Goal: Information Seeking & Learning: Check status

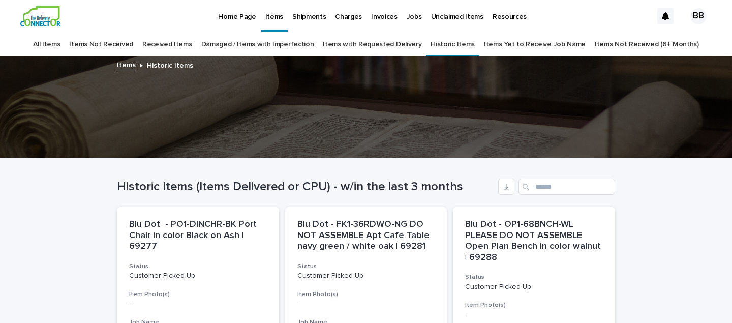
click at [192, 45] on link "Received Items" at bounding box center [167, 45] width 50 height 24
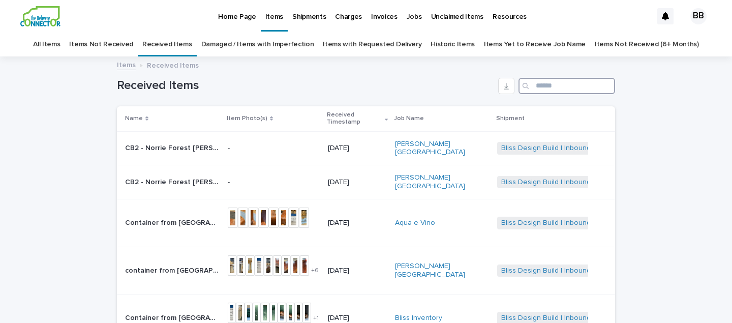
click at [546, 88] on input "Search" at bounding box center [566, 86] width 97 height 16
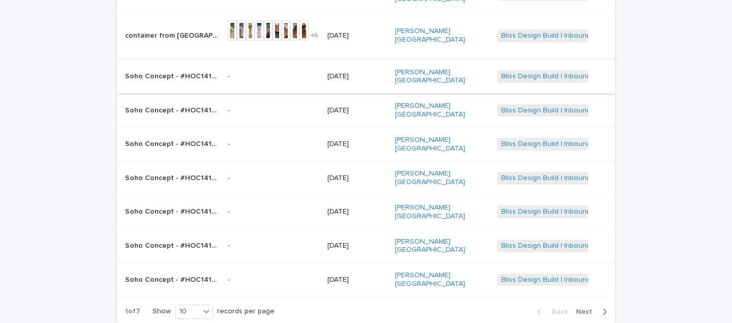
scroll to position [188, 0]
type input "***"
click at [592, 307] on span "Next" at bounding box center [587, 310] width 22 height 7
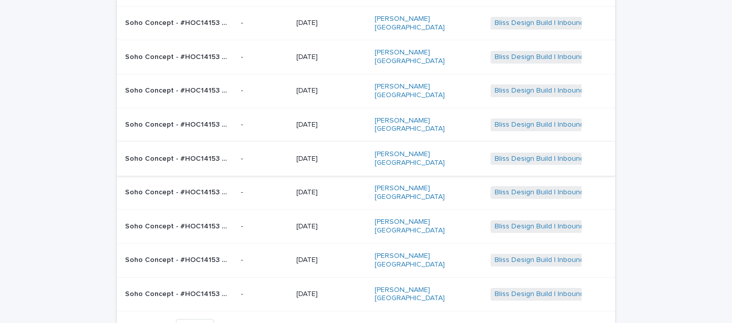
scroll to position [161, 0]
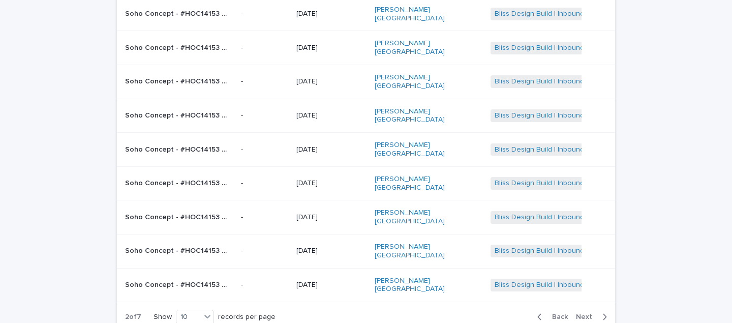
click at [583, 313] on span "Next" at bounding box center [587, 316] width 22 height 7
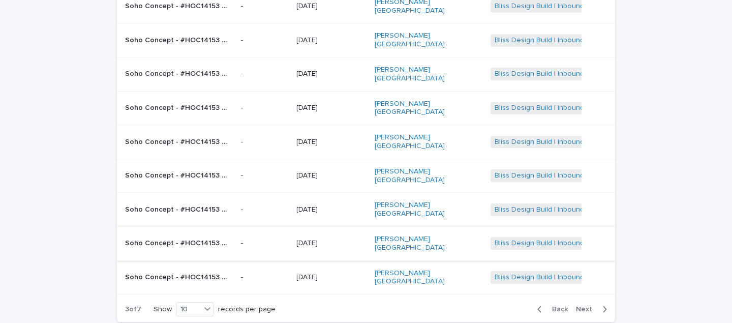
scroll to position [178, 0]
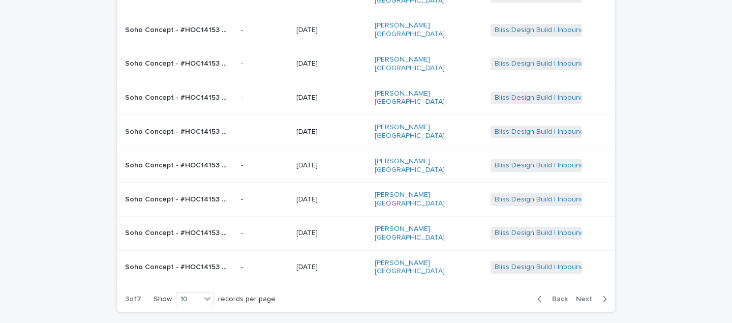
click at [586, 295] on span "Next" at bounding box center [587, 298] width 22 height 7
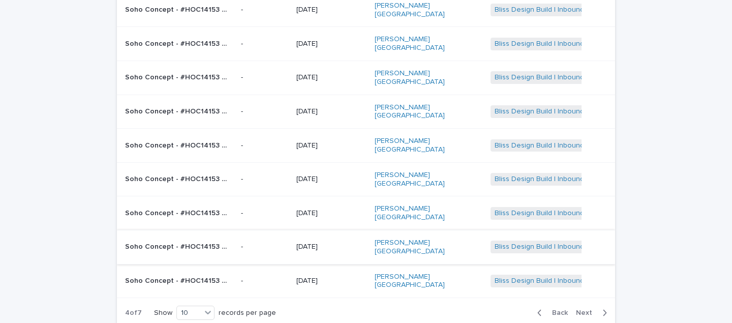
scroll to position [167, 0]
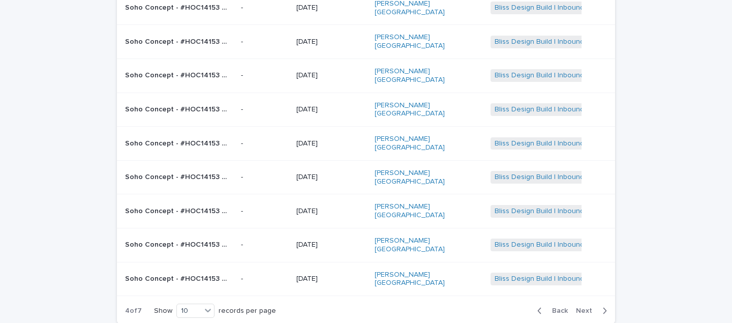
click at [586, 307] on span "Next" at bounding box center [587, 310] width 22 height 7
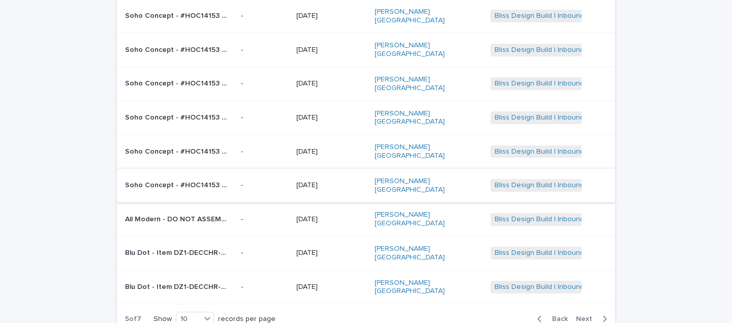
scroll to position [159, 0]
click at [210, 212] on p "All Modern - DO NOT ASSEMBLE White Imperial 36in Pedestal Dining Table | 72785" at bounding box center [177, 217] width 104 height 11
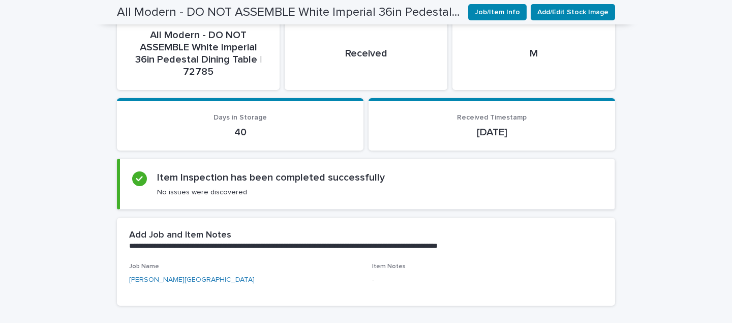
scroll to position [130, 0]
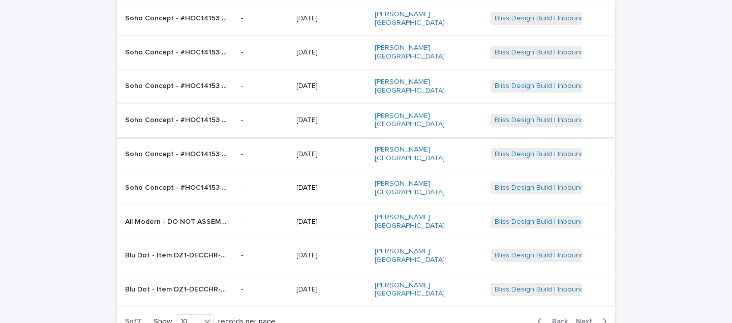
scroll to position [157, 0]
click at [605, 316] on icon "button" at bounding box center [604, 320] width 5 height 9
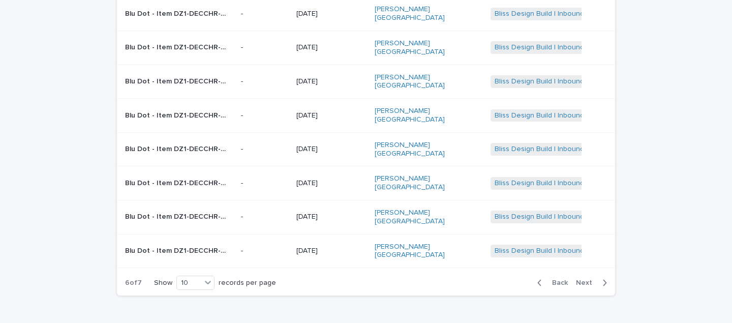
scroll to position [196, 0]
click at [604, 277] on icon "button" at bounding box center [604, 281] width 5 height 9
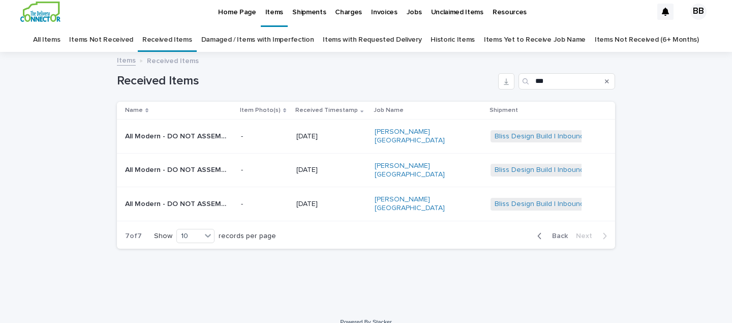
click at [305, 12] on p "Shipments" at bounding box center [309, 5] width 34 height 21
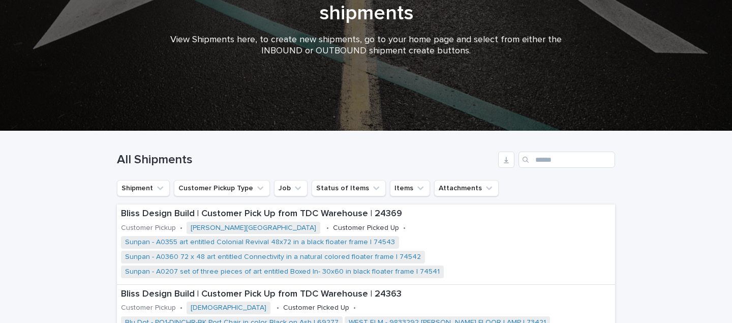
scroll to position [134, 0]
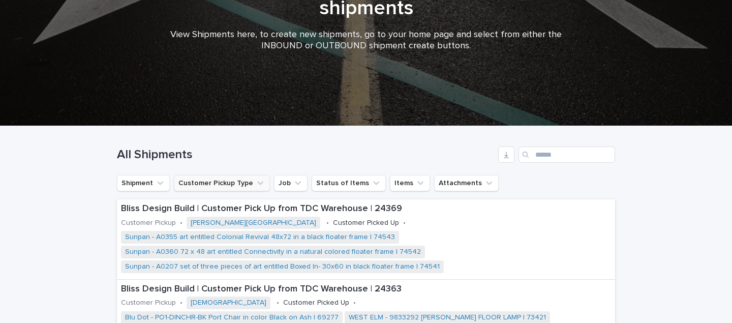
click at [257, 183] on icon "Customer Pickup Type" at bounding box center [260, 183] width 6 height 4
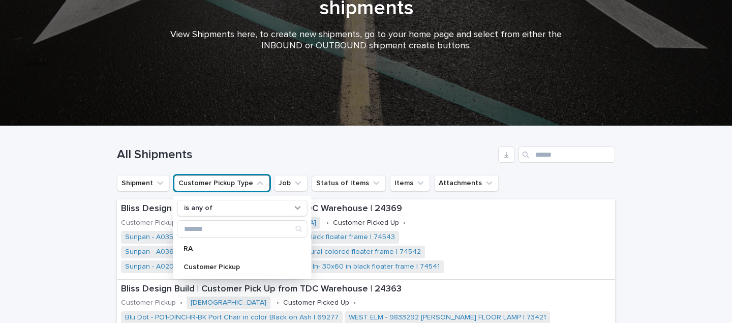
click at [256, 183] on icon "Customer Pickup Type" at bounding box center [260, 183] width 10 height 10
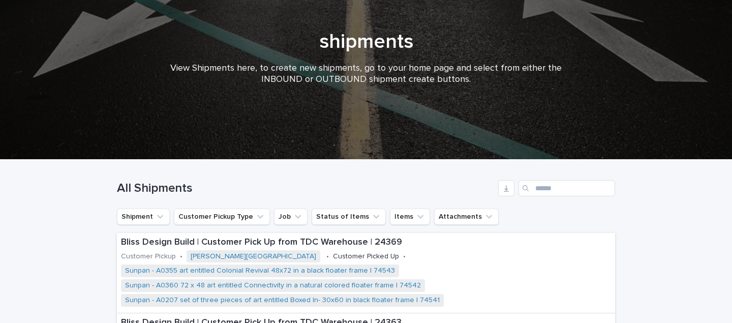
scroll to position [0, 0]
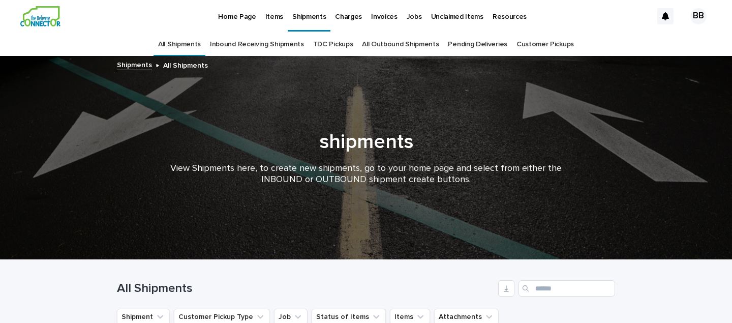
click at [270, 15] on p "Items" at bounding box center [274, 10] width 18 height 21
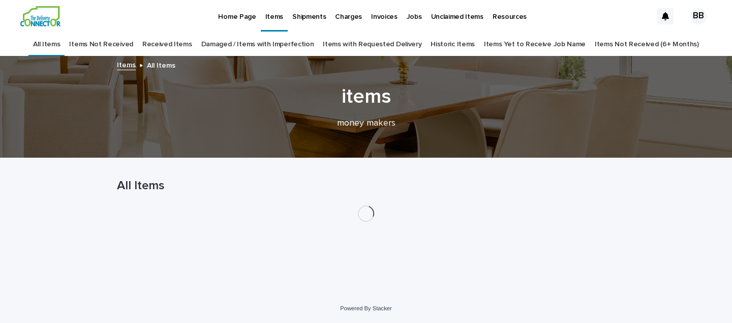
click at [192, 43] on link "Received Items" at bounding box center [167, 45] width 50 height 24
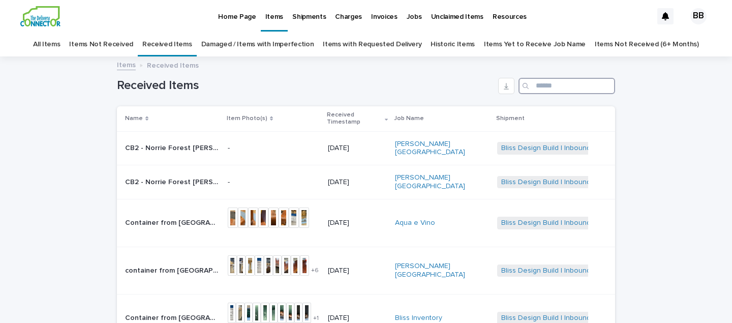
click at [554, 86] on input "Search" at bounding box center [566, 86] width 97 height 16
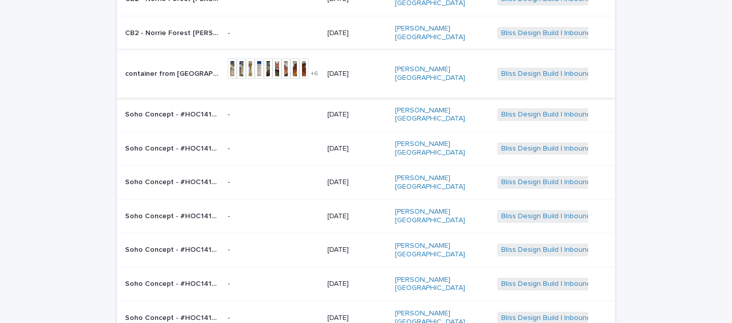
scroll to position [229, 0]
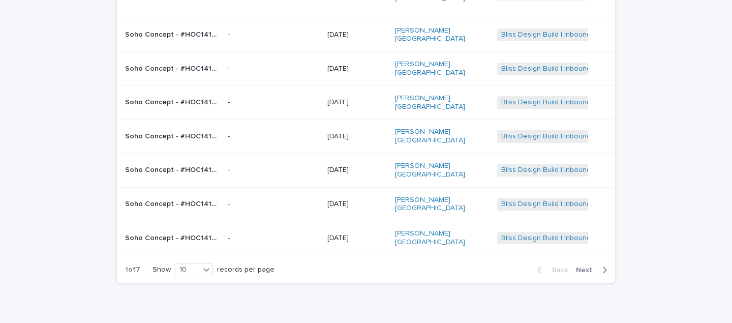
type input "***"
click at [588, 266] on span "Next" at bounding box center [587, 269] width 22 height 7
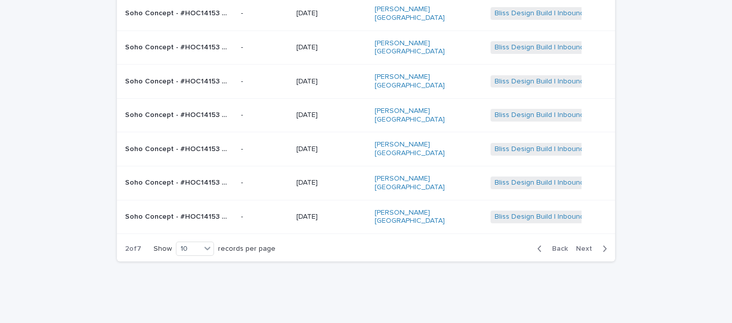
scroll to position [210, 0]
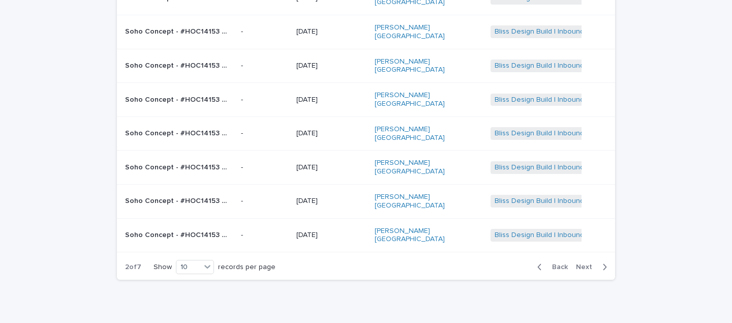
click at [588, 263] on span "Next" at bounding box center [587, 266] width 22 height 7
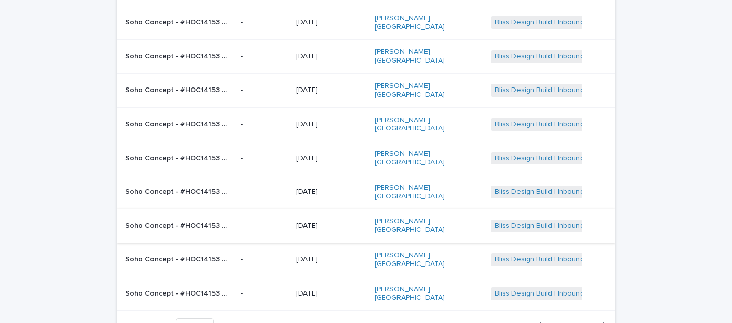
scroll to position [153, 0]
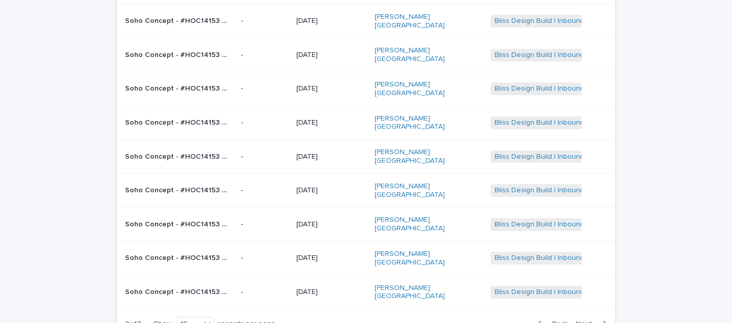
click at [590, 320] on span "Next" at bounding box center [587, 323] width 22 height 7
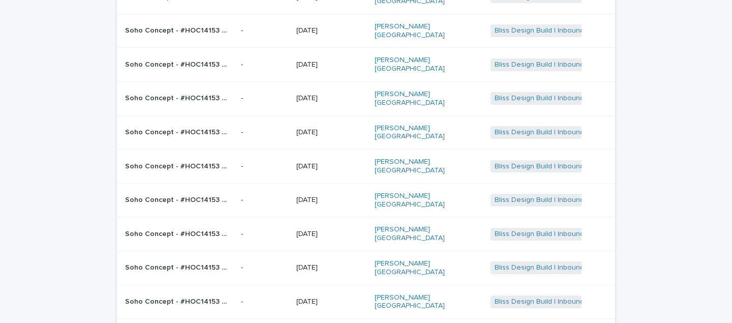
scroll to position [153, 0]
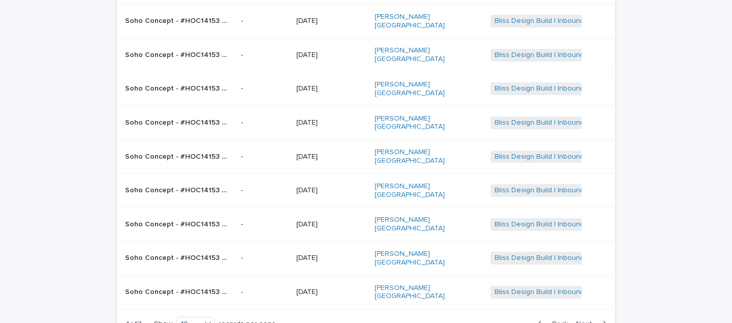
click at [586, 320] on span "Next" at bounding box center [587, 323] width 22 height 7
click at [604, 321] on icon "button" at bounding box center [605, 324] width 4 height 6
click at [603, 319] on icon "button" at bounding box center [604, 323] width 5 height 9
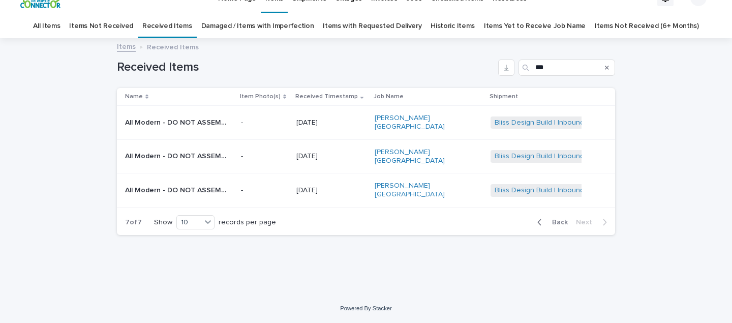
scroll to position [5, 0]
